Goal: Task Accomplishment & Management: Use online tool/utility

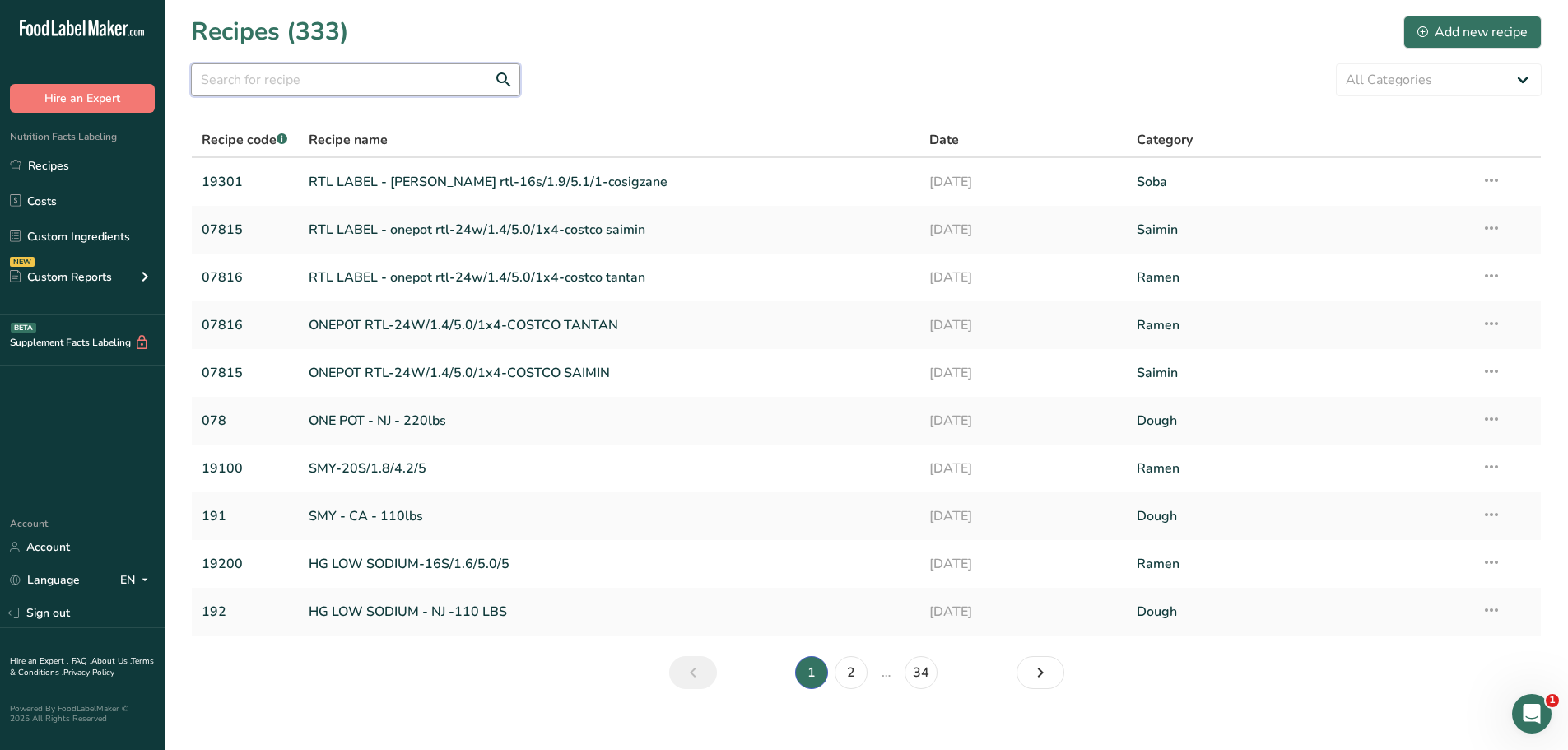
click at [383, 63] on input "text" at bounding box center [356, 79] width 329 height 33
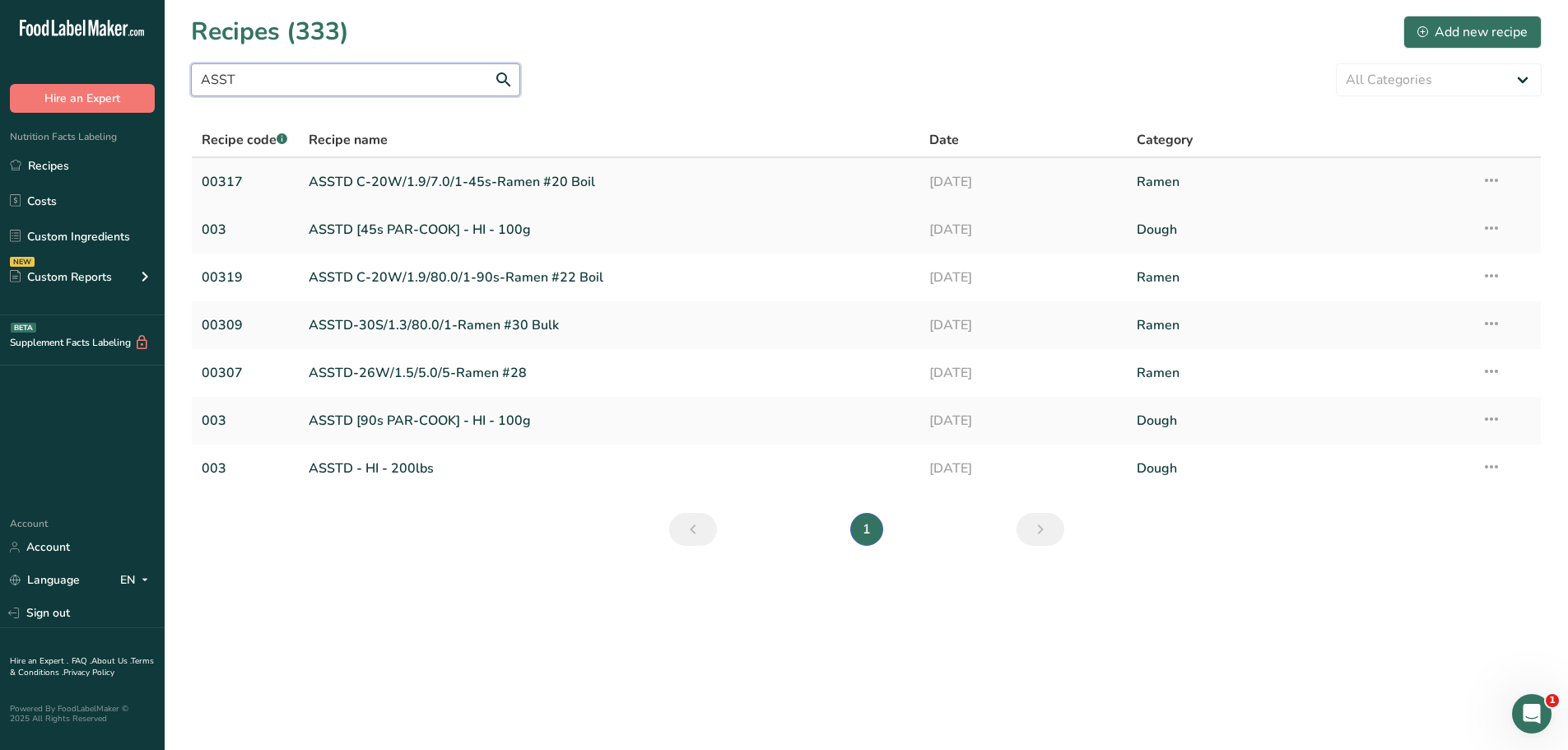
type input "ASST"
click at [544, 182] on link "ASSTD C-20W/1.9/7.0/1-45s-Ramen #20 Boil" at bounding box center [609, 181] width 601 height 35
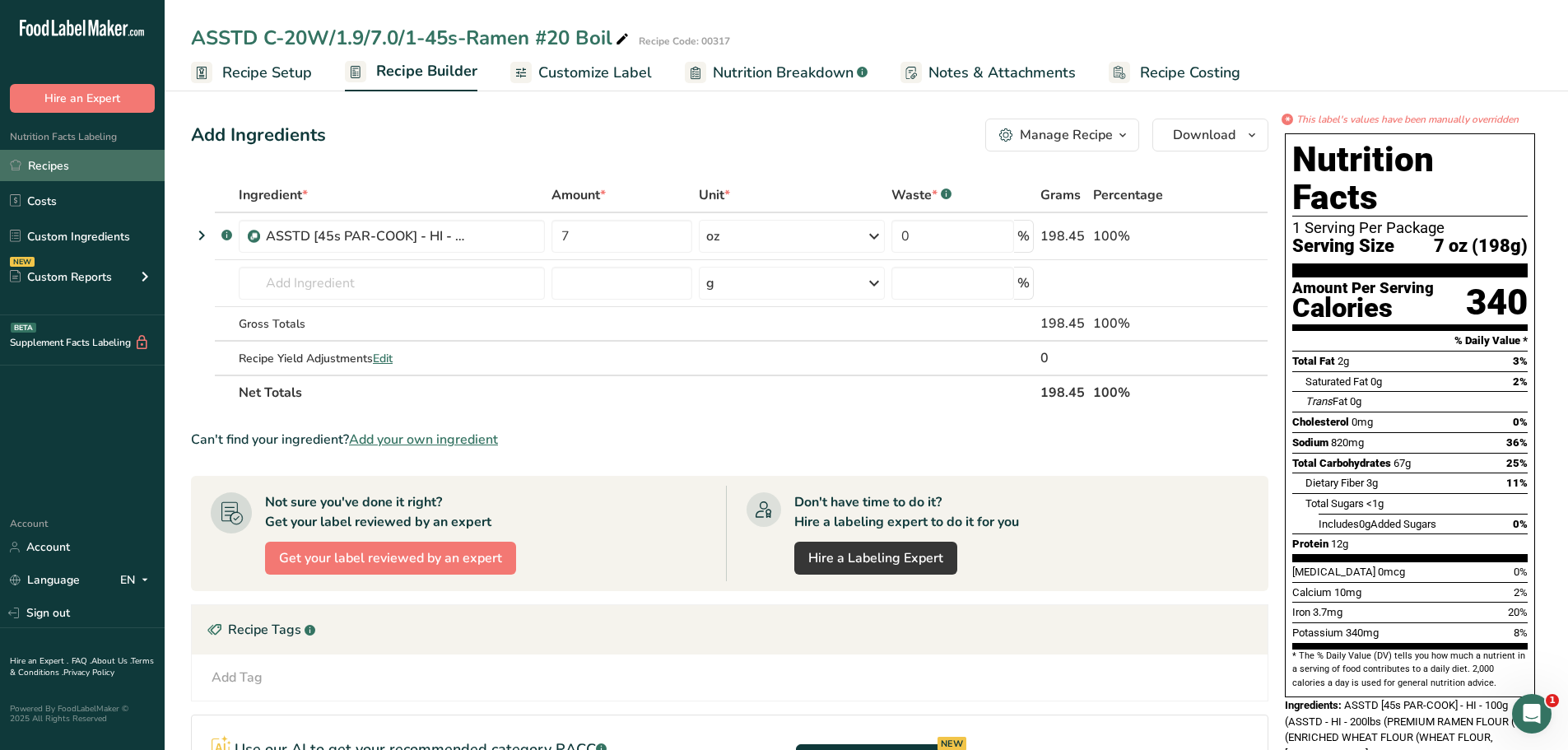
click at [94, 156] on link "Recipes" at bounding box center [82, 165] width 164 height 32
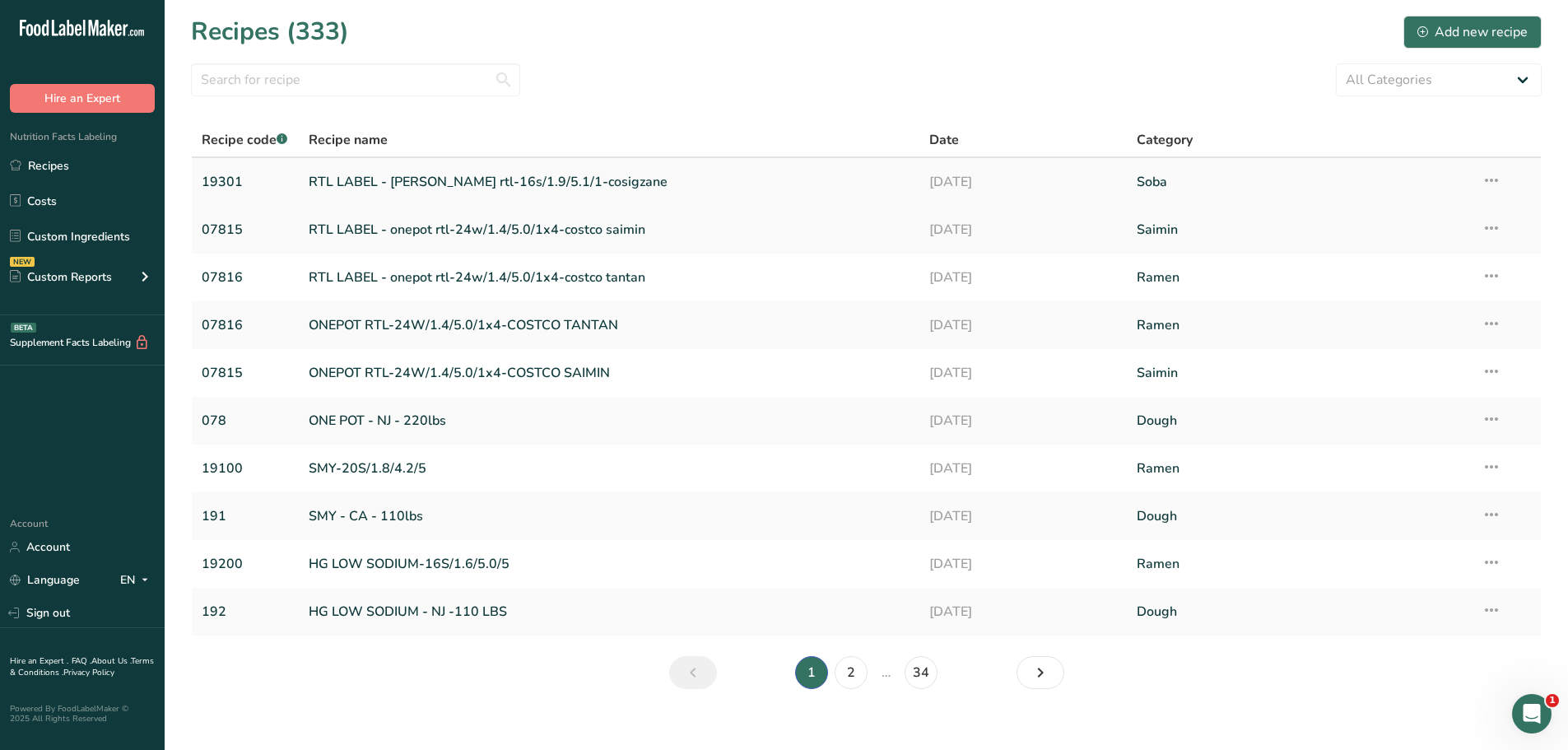
click at [421, 177] on link "RTL LABEL - [PERSON_NAME] rtl-16s/1.9/5.1/1-cosigzane" at bounding box center [609, 181] width 601 height 35
